Goal: Find specific page/section: Find specific page/section

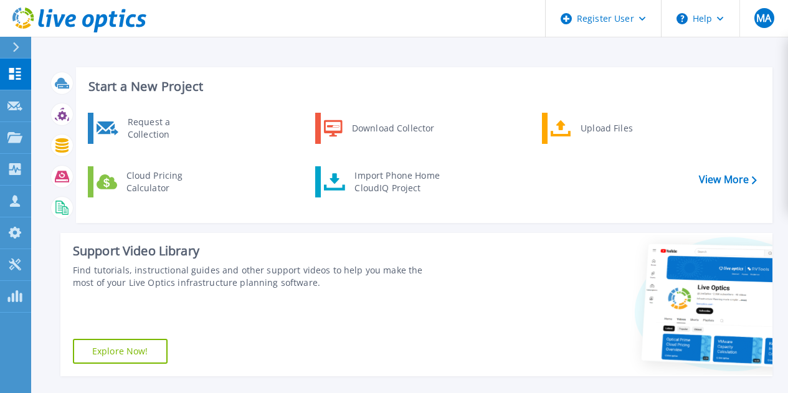
click at [20, 51] on div at bounding box center [21, 47] width 20 height 21
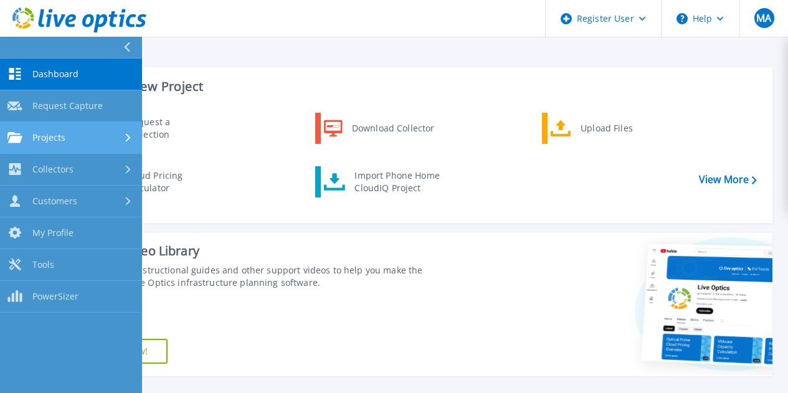
click at [29, 143] on link "Projects Projects" at bounding box center [71, 138] width 142 height 32
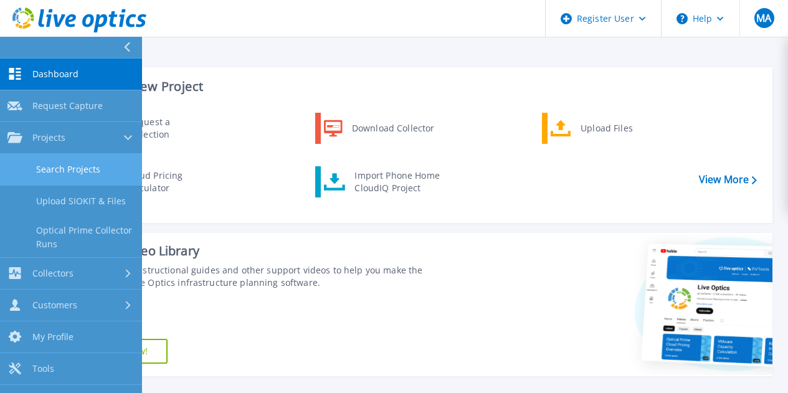
click at [92, 177] on link "Search Projects" at bounding box center [71, 170] width 142 height 32
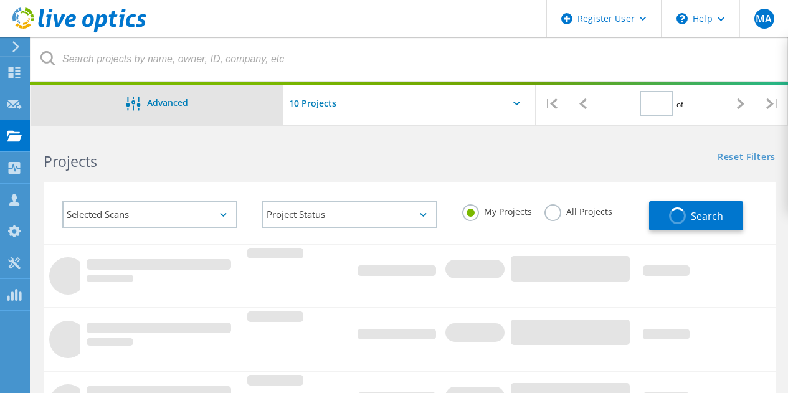
type input "1"
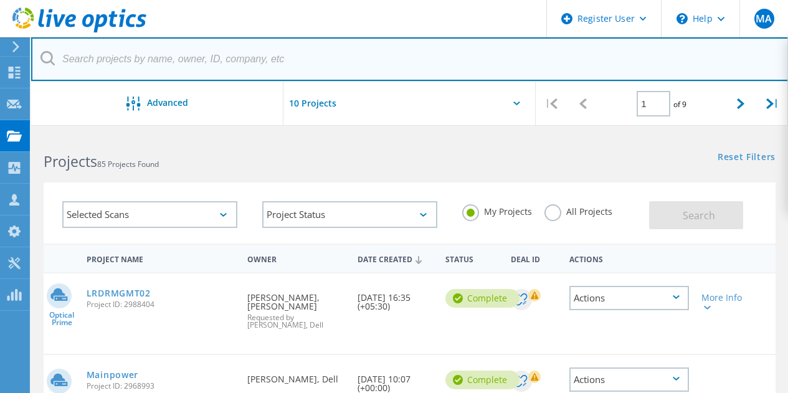
click at [243, 72] on input "text" at bounding box center [409, 59] width 757 height 44
paste input "1451395"
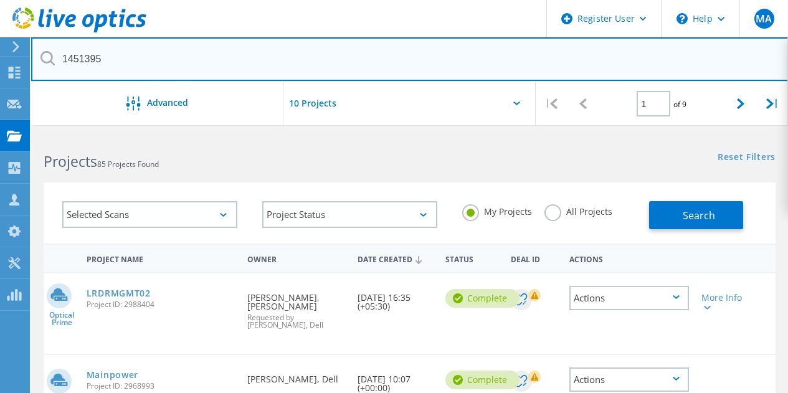
type input "1451395"
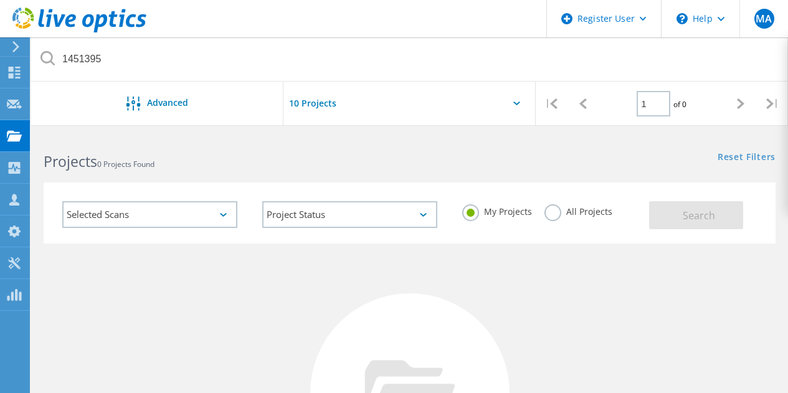
click at [557, 216] on label "All Projects" at bounding box center [578, 210] width 68 height 12
click at [0, 0] on input "All Projects" at bounding box center [0, 0] width 0 height 0
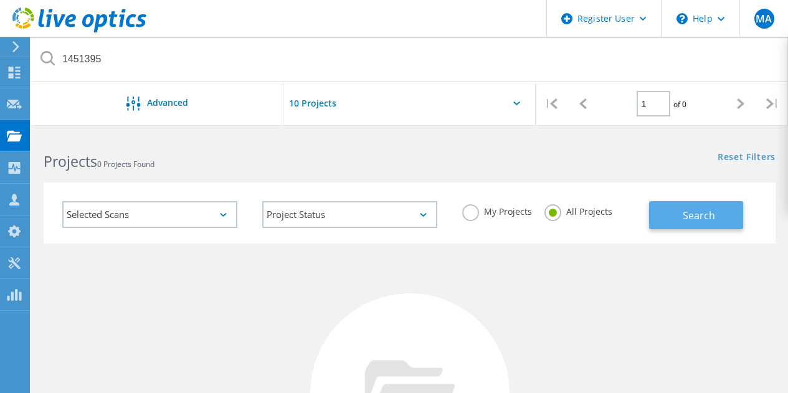
click at [682, 217] on button "Search" at bounding box center [696, 215] width 94 height 28
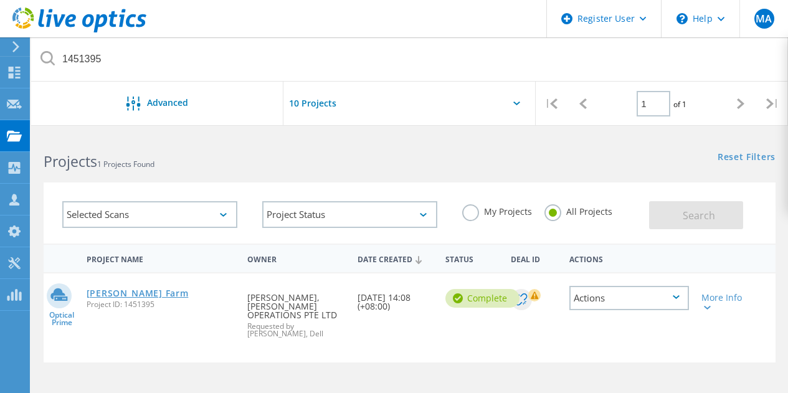
click at [115, 292] on link "[PERSON_NAME] Farm" at bounding box center [138, 293] width 102 height 9
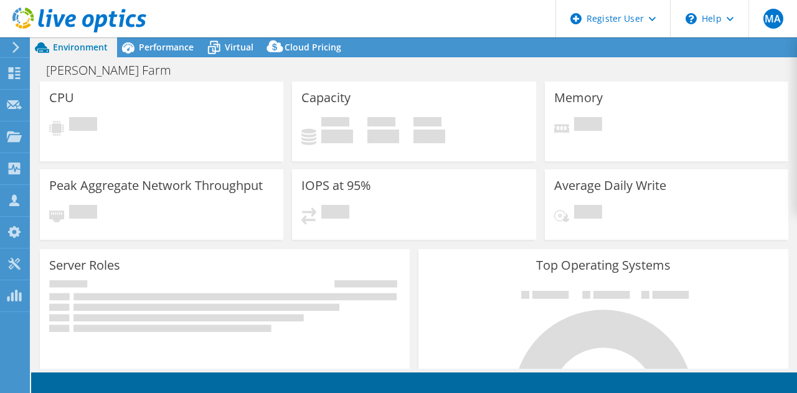
select select "USD"
select select "[GEOGRAPHIC_DATA]"
